Goal: Information Seeking & Learning: Find specific fact

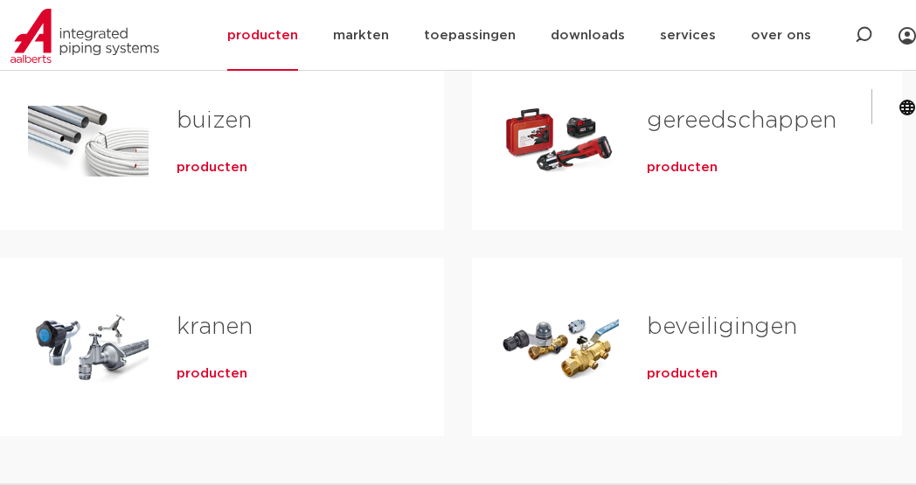
scroll to position [524, 0]
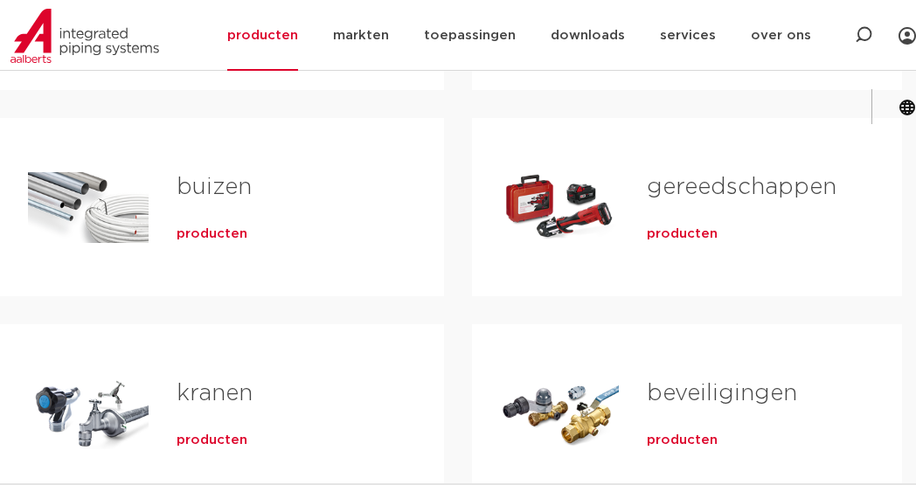
click at [198, 231] on span "producten" at bounding box center [212, 234] width 71 height 17
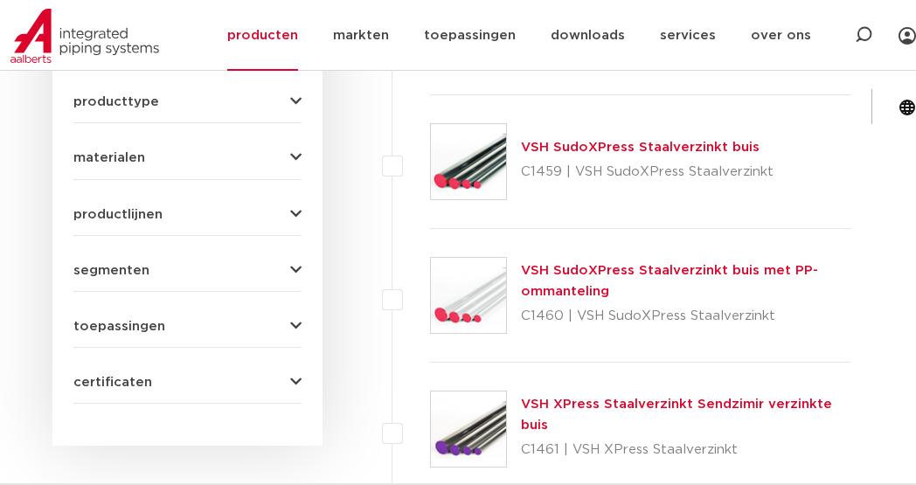
scroll to position [734, 0]
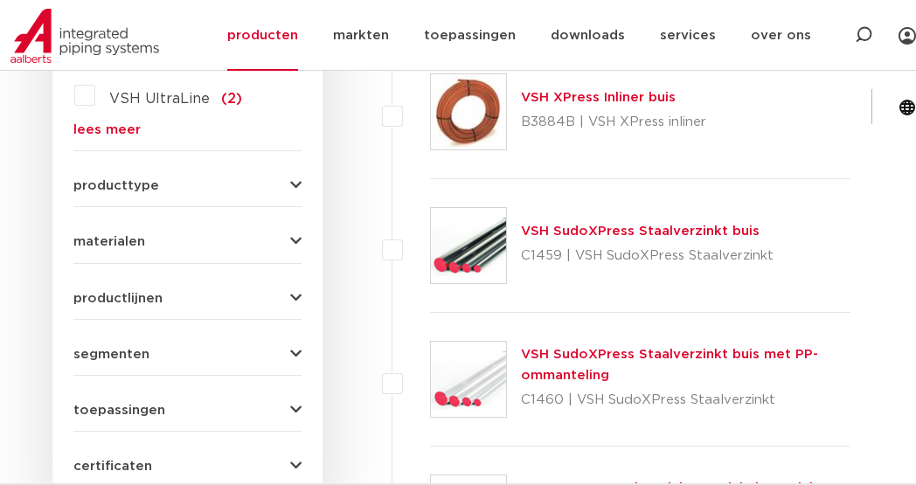
drag, startPoint x: 767, startPoint y: 227, endPoint x: 545, endPoint y: 235, distance: 223.0
click at [523, 236] on div "VSH SudoXPress Staalverzinkt buis C1459 | VSH SudoXPress Staalverzinkt" at bounding box center [647, 245] width 253 height 49
copy link "VSH SudoXPress Staalverzinkt buis"
click at [588, 228] on link "VSH SudoXPress Staalverzinkt buis" at bounding box center [640, 231] width 239 height 13
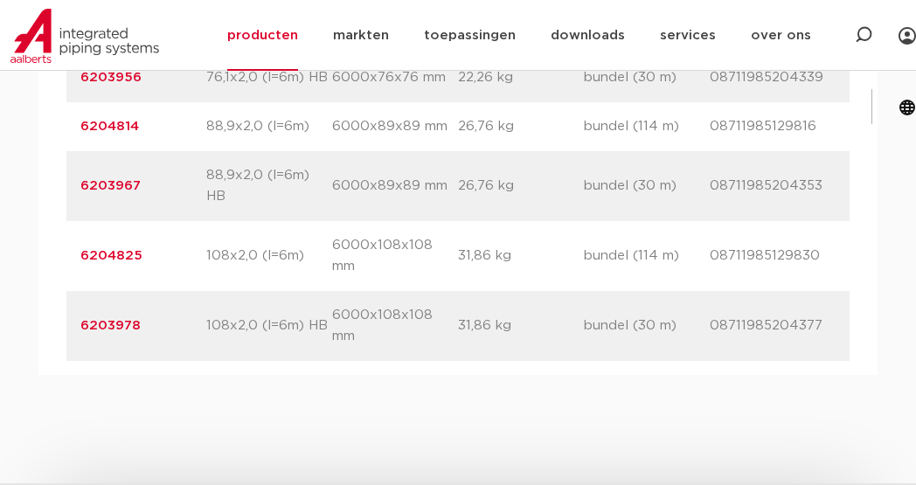
scroll to position [2535, 0]
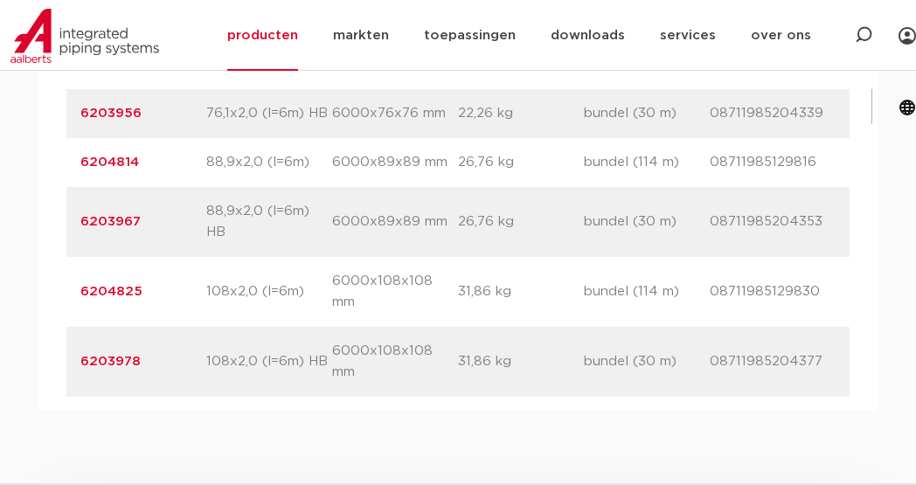
drag, startPoint x: 73, startPoint y: 366, endPoint x: 887, endPoint y: 360, distance: 813.8
copy div "6203978 afmeting 108x2,0 (l=6m) HB afmetingen 6000x108x108 mm gewicht 31,86 kg …"
